Goal: Task Accomplishment & Management: Manage account settings

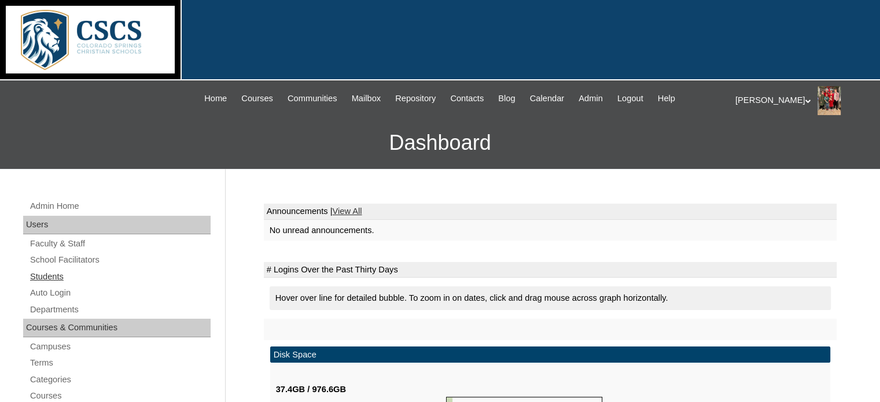
click at [57, 272] on link "Students" at bounding box center [120, 277] width 182 height 14
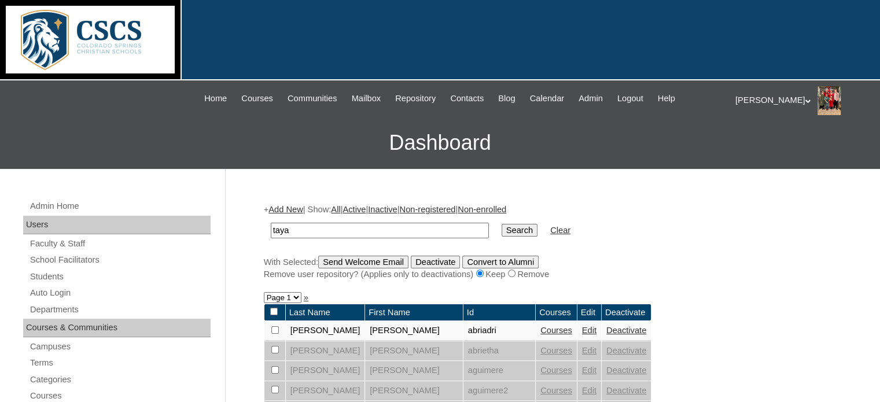
type input "taya"
click at [502, 224] on input "Search" at bounding box center [520, 230] width 36 height 13
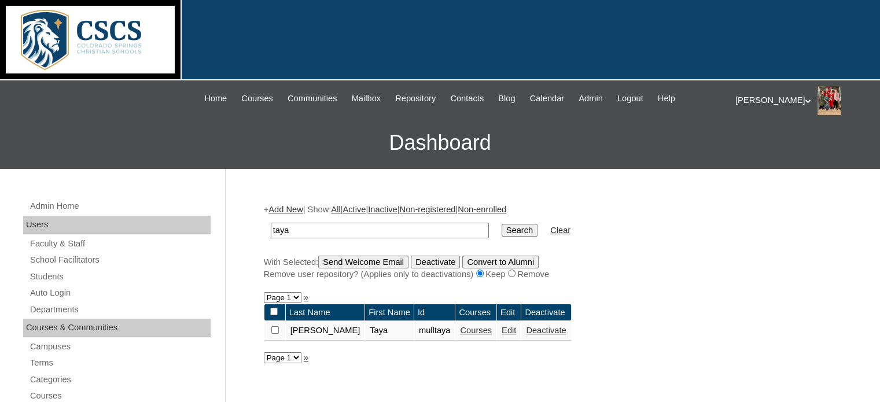
click at [460, 331] on link "Courses" at bounding box center [476, 330] width 32 height 9
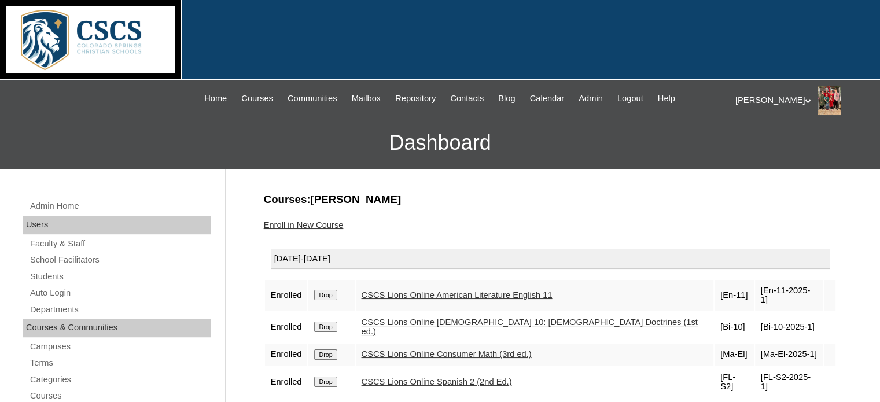
scroll to position [8, 0]
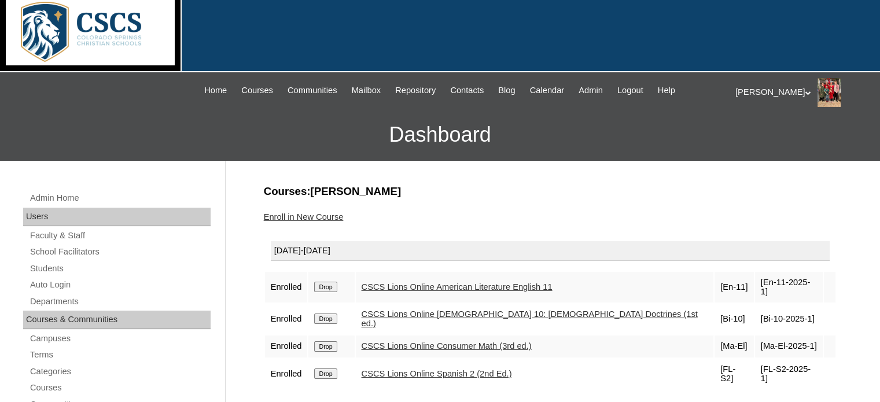
click at [270, 216] on link "Enroll in New Course" at bounding box center [304, 216] width 80 height 9
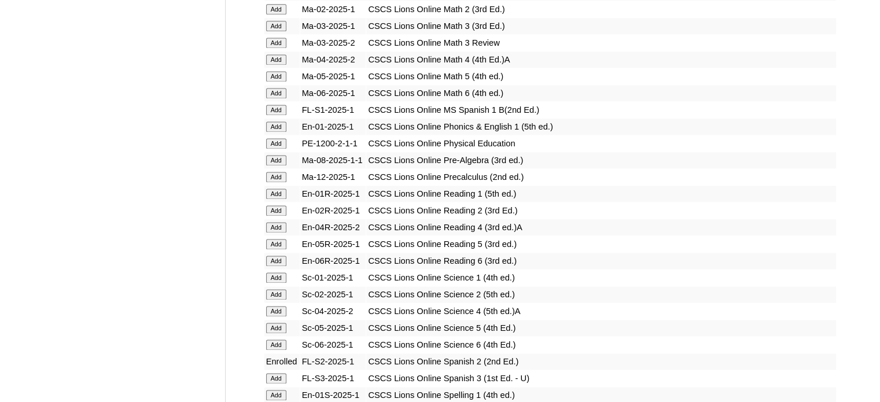
scroll to position [1616, 0]
click at [275, 139] on input "Add" at bounding box center [276, 144] width 20 height 10
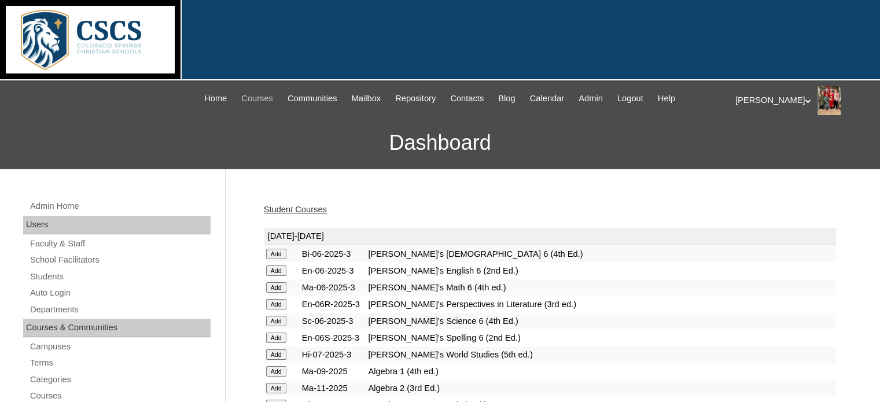
click at [242, 100] on span "Courses" at bounding box center [257, 98] width 32 height 13
